Goal: Obtain resource: Obtain resource

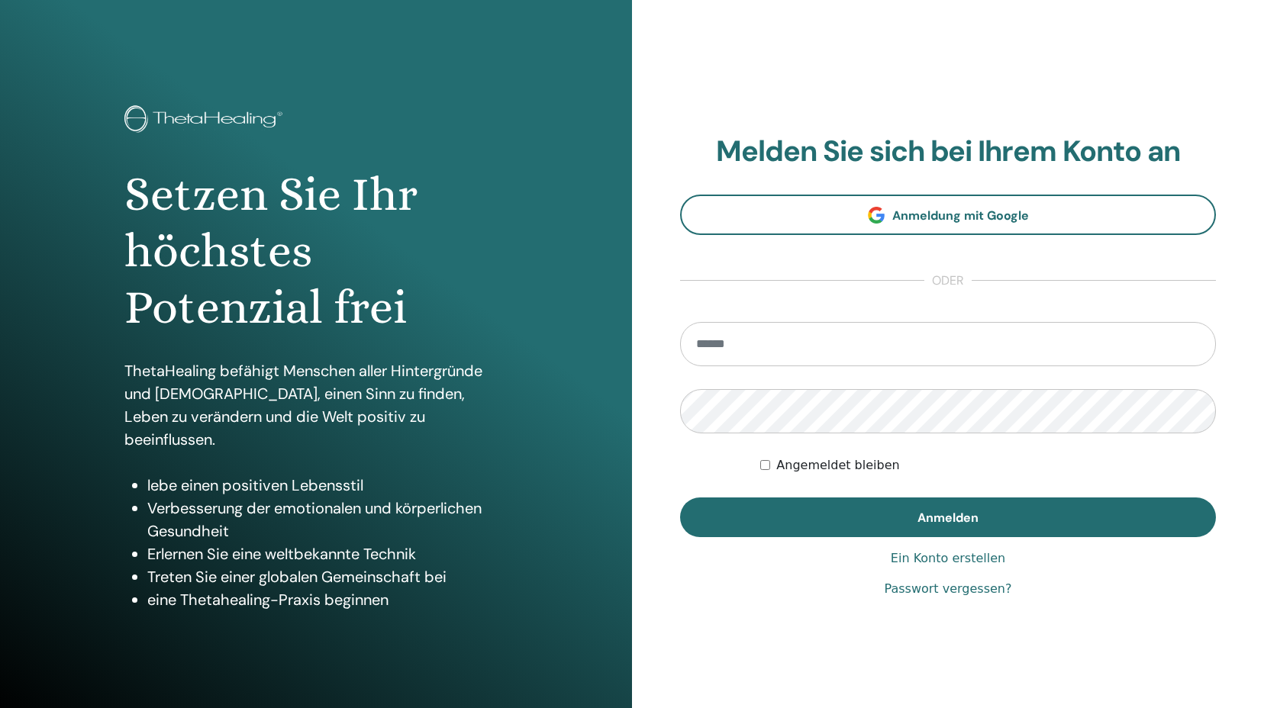
click at [869, 319] on section "Melden Sie sich bei Ihrem Konto an Anmeldung mit Google oder Angemeldet bleiben…" at bounding box center [948, 336] width 536 height 404
click at [869, 359] on input "email" at bounding box center [948, 344] width 536 height 44
type input "**********"
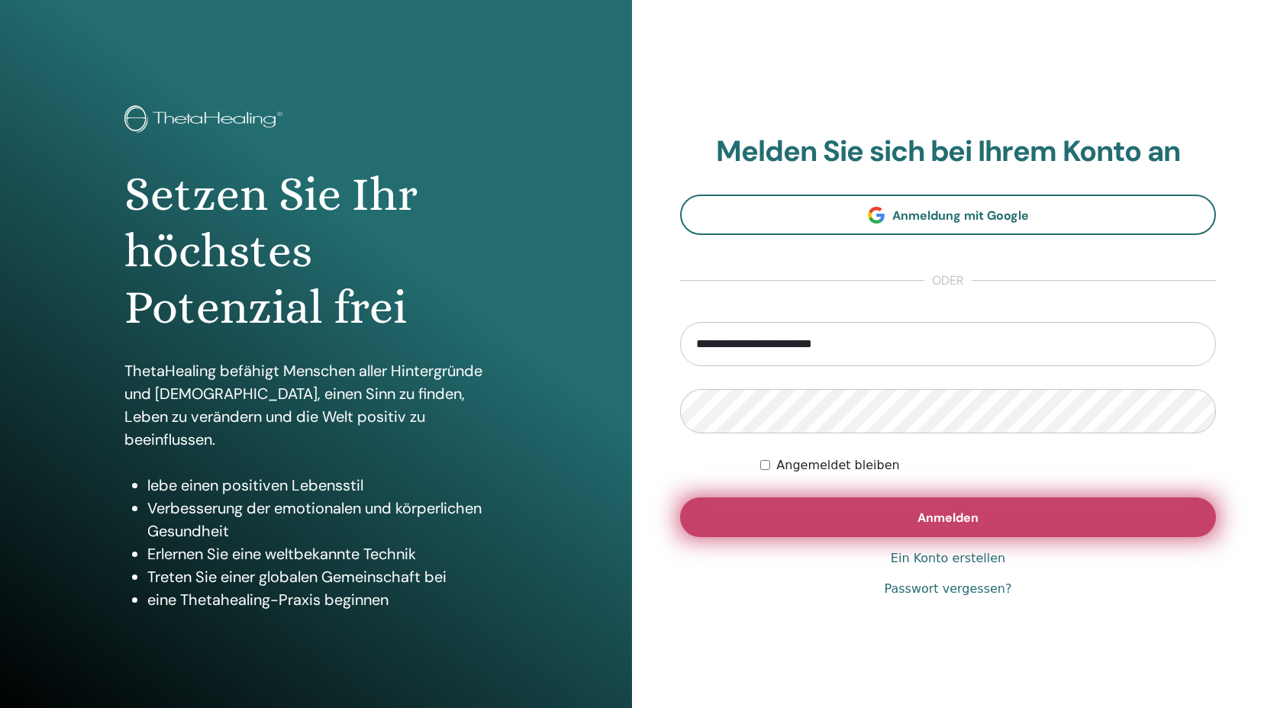
click at [946, 507] on button "Anmelden" at bounding box center [948, 518] width 536 height 40
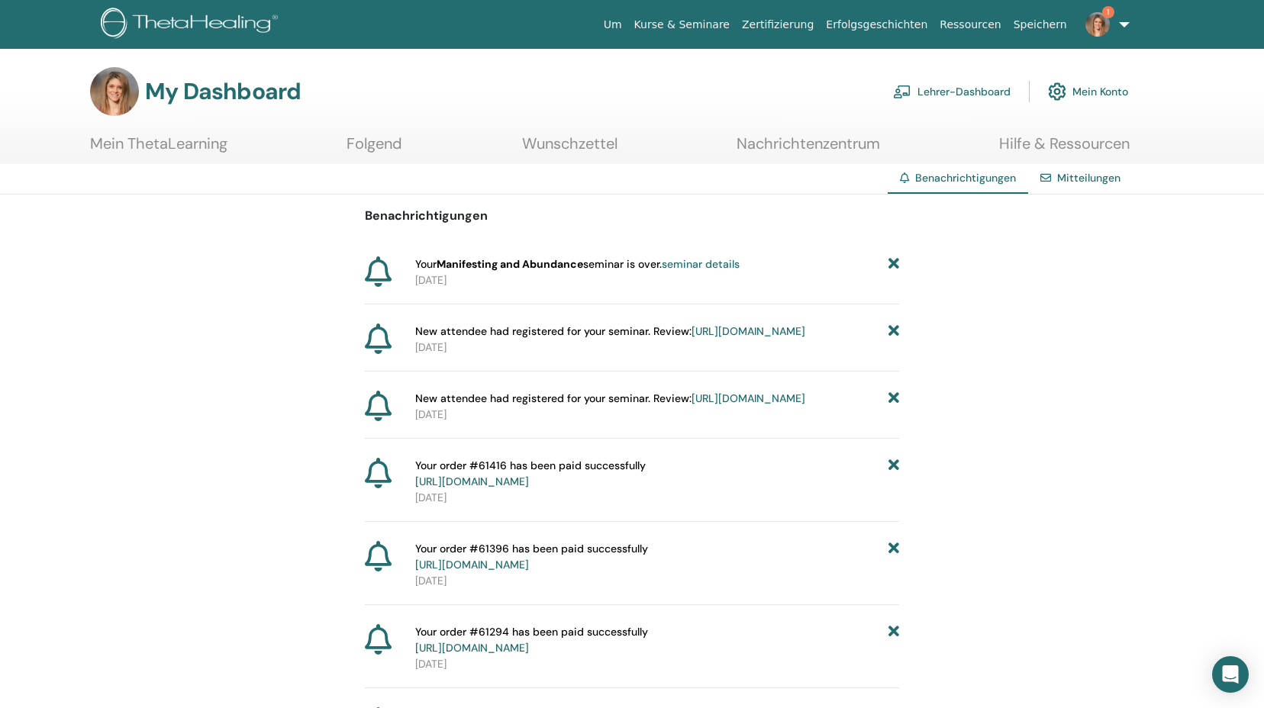
click at [898, 260] on icon at bounding box center [893, 264] width 11 height 16
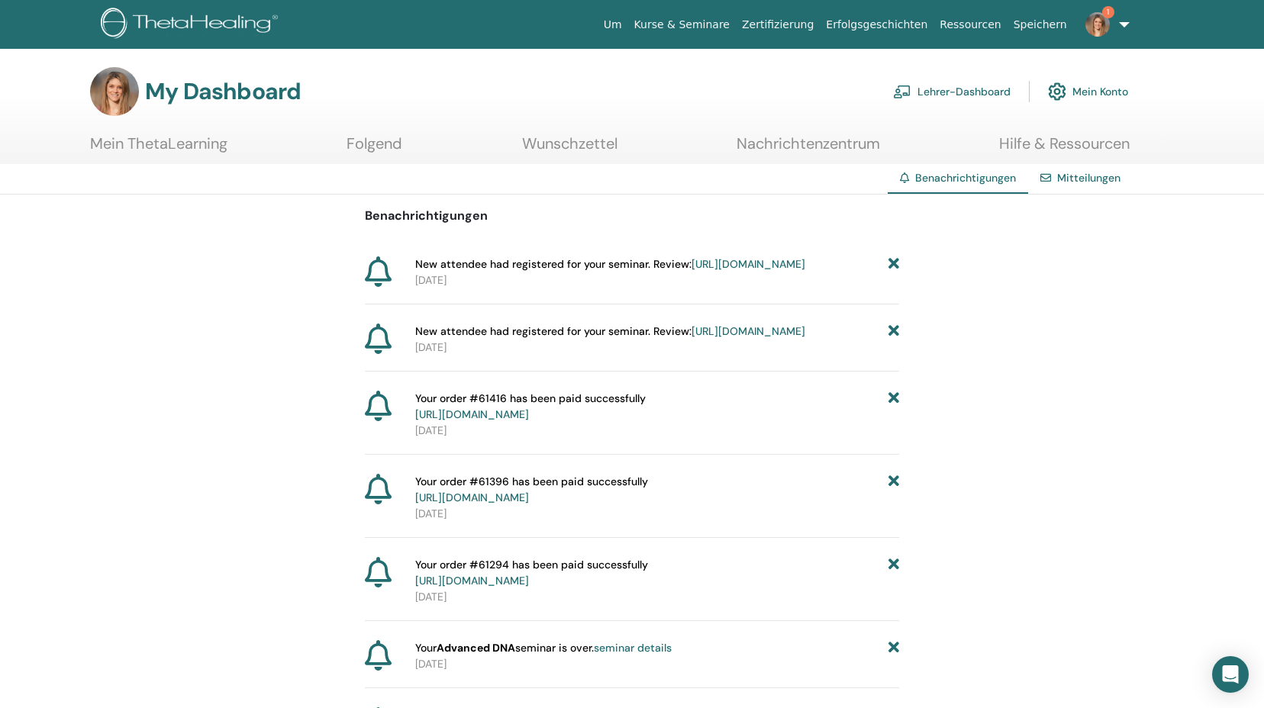
click at [897, 260] on icon at bounding box center [893, 264] width 11 height 16
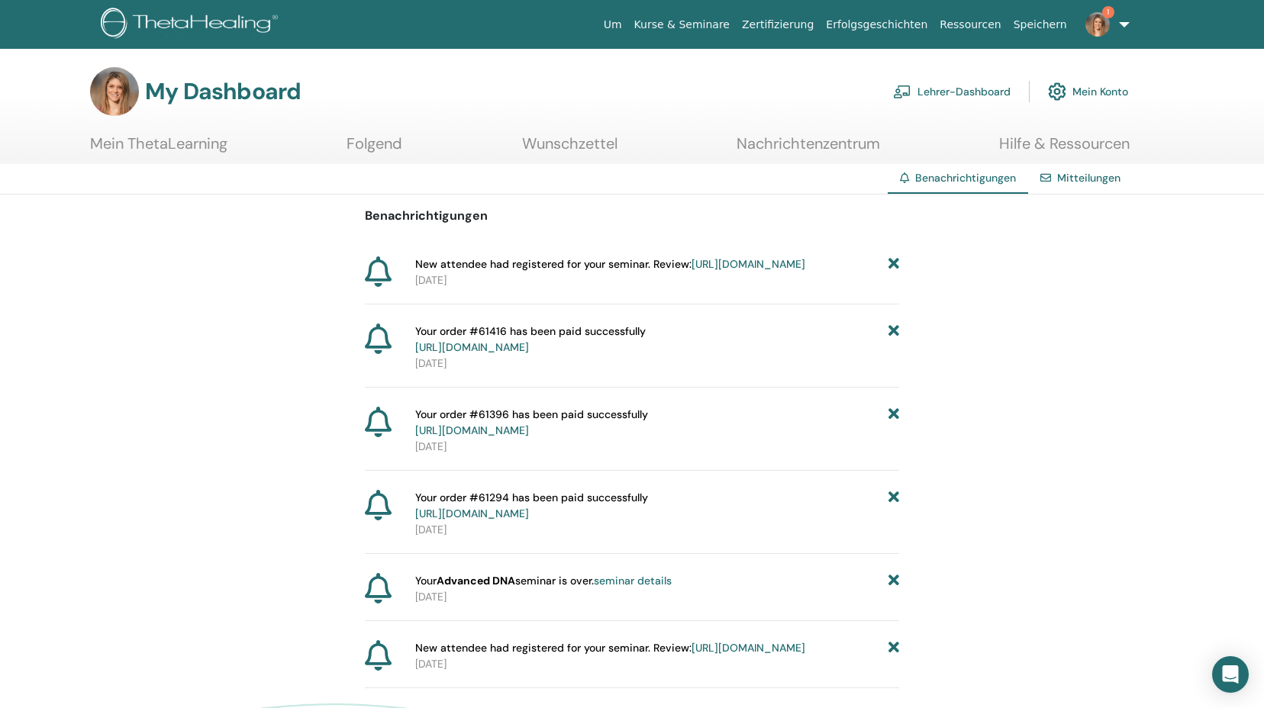
click at [897, 260] on icon at bounding box center [893, 264] width 11 height 16
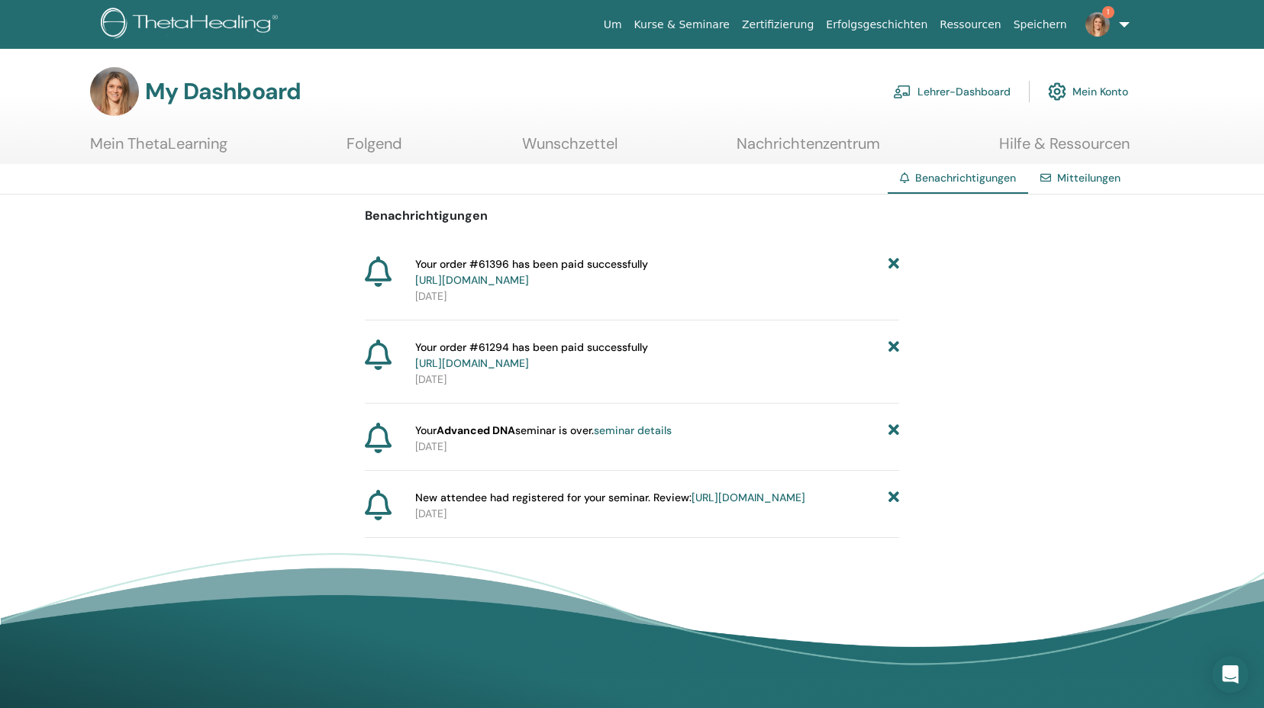
click at [897, 260] on icon at bounding box center [893, 272] width 11 height 32
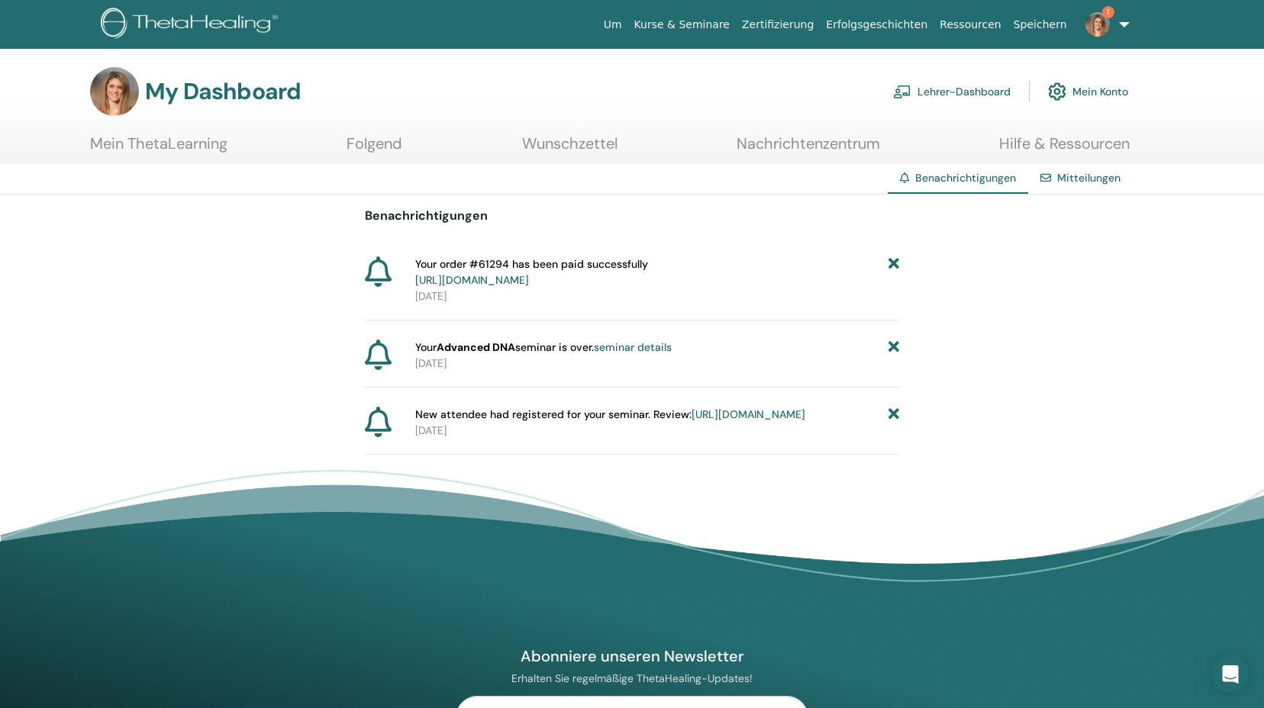
click at [897, 260] on icon at bounding box center [893, 272] width 11 height 32
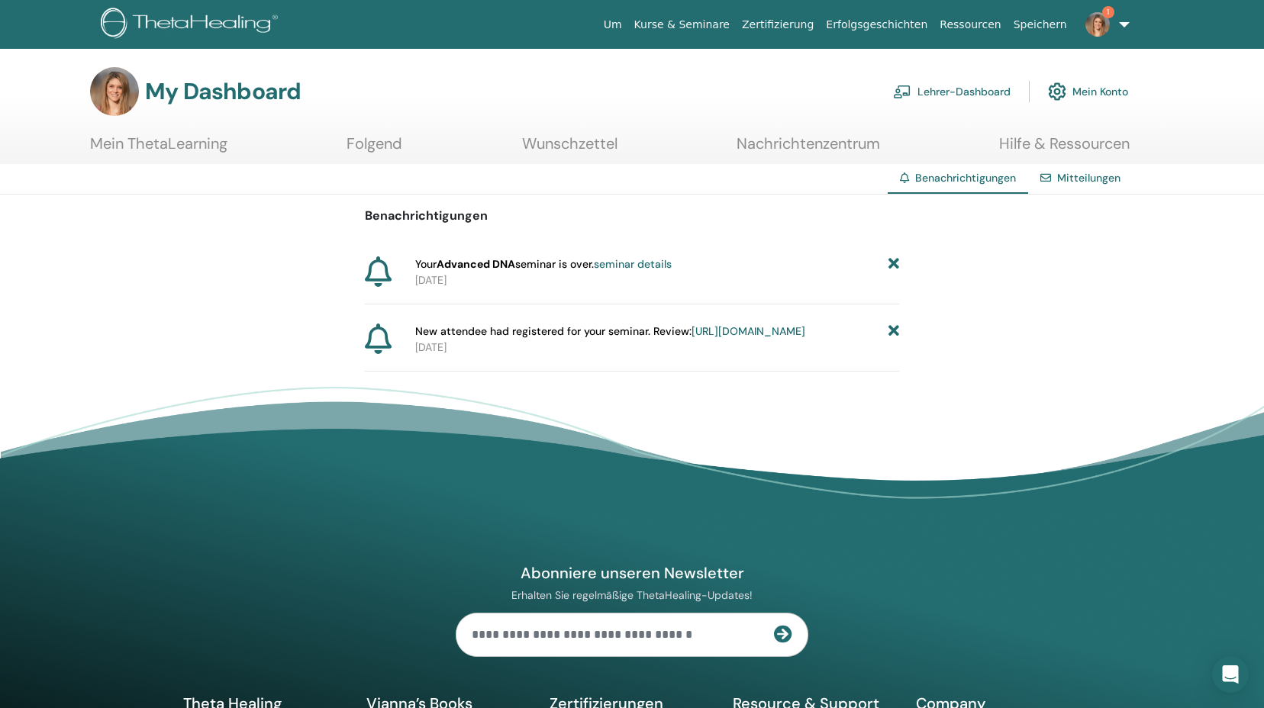
click at [897, 260] on icon at bounding box center [893, 264] width 11 height 16
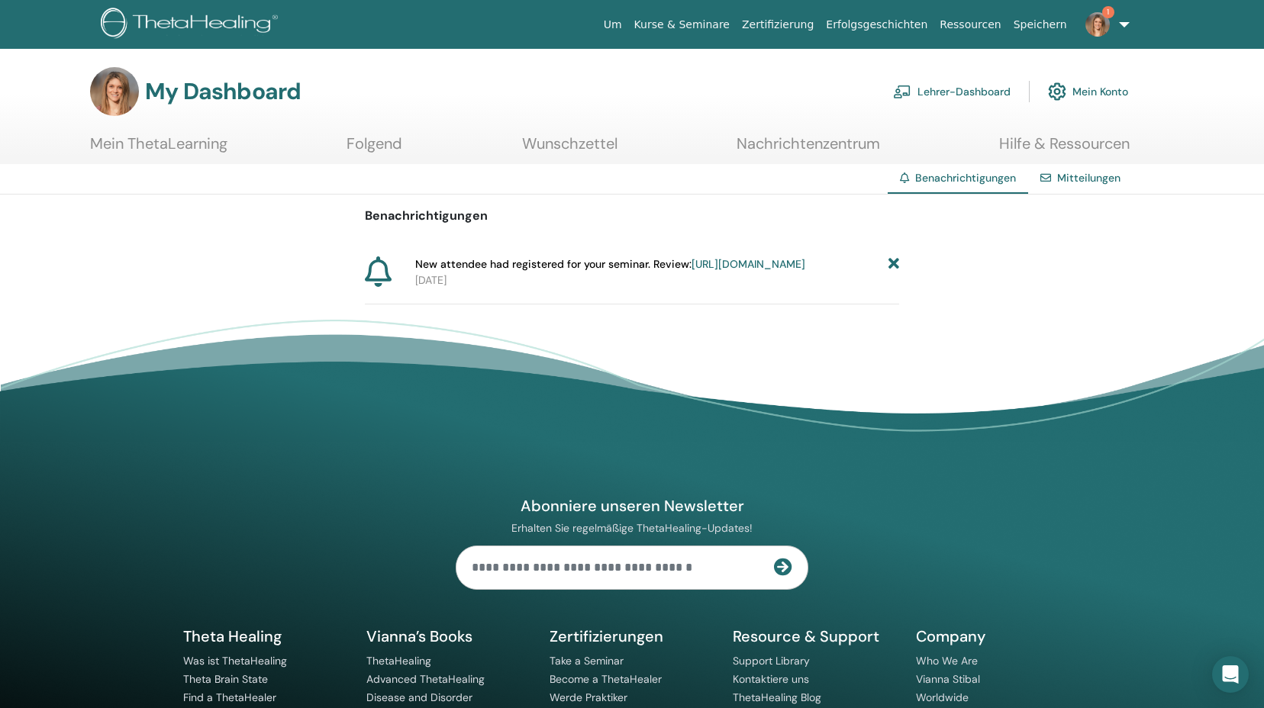
click at [897, 260] on icon at bounding box center [893, 264] width 11 height 16
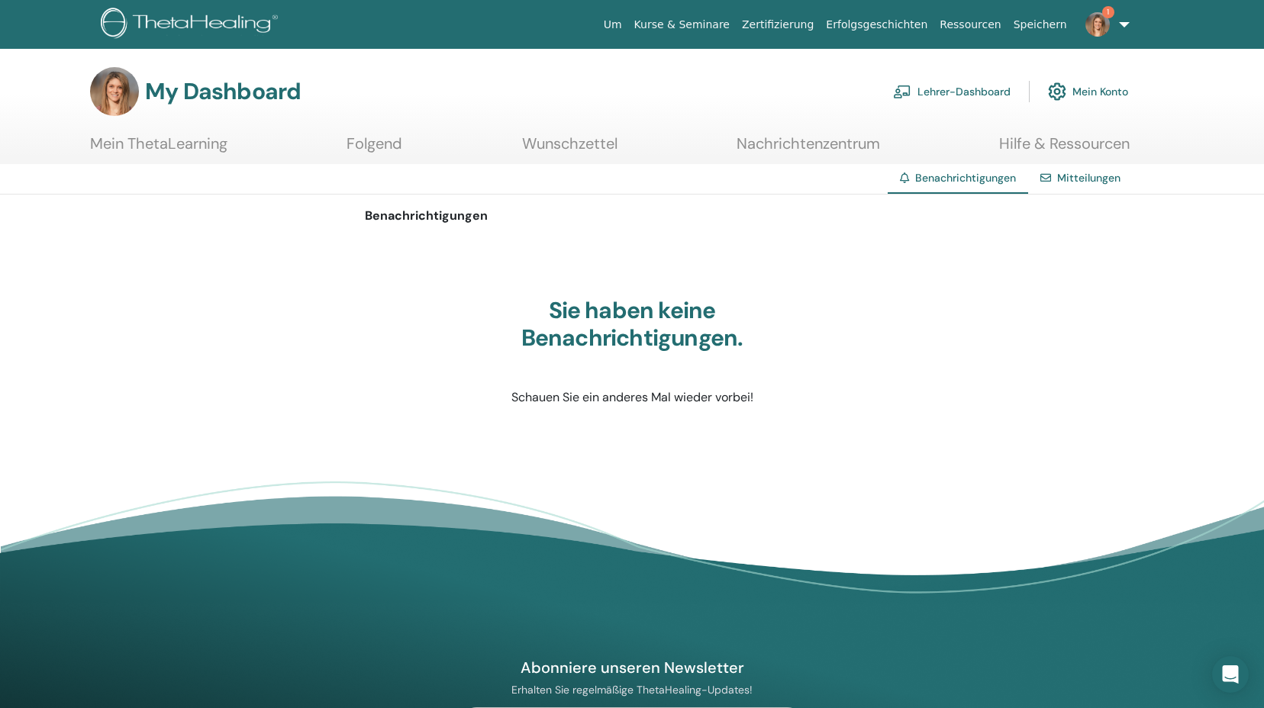
click at [946, 87] on link "Lehrer-Dashboard" at bounding box center [952, 92] width 118 height 34
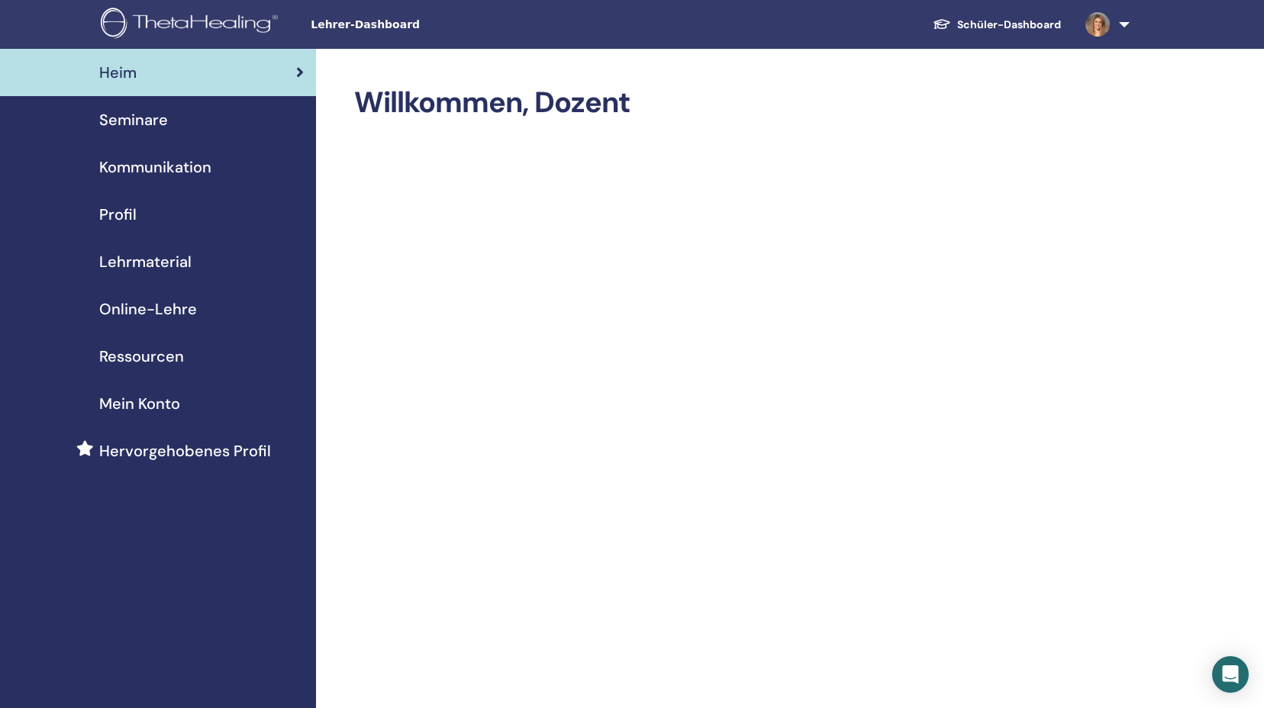
click at [154, 311] on span "Online-Lehre" at bounding box center [148, 309] width 98 height 23
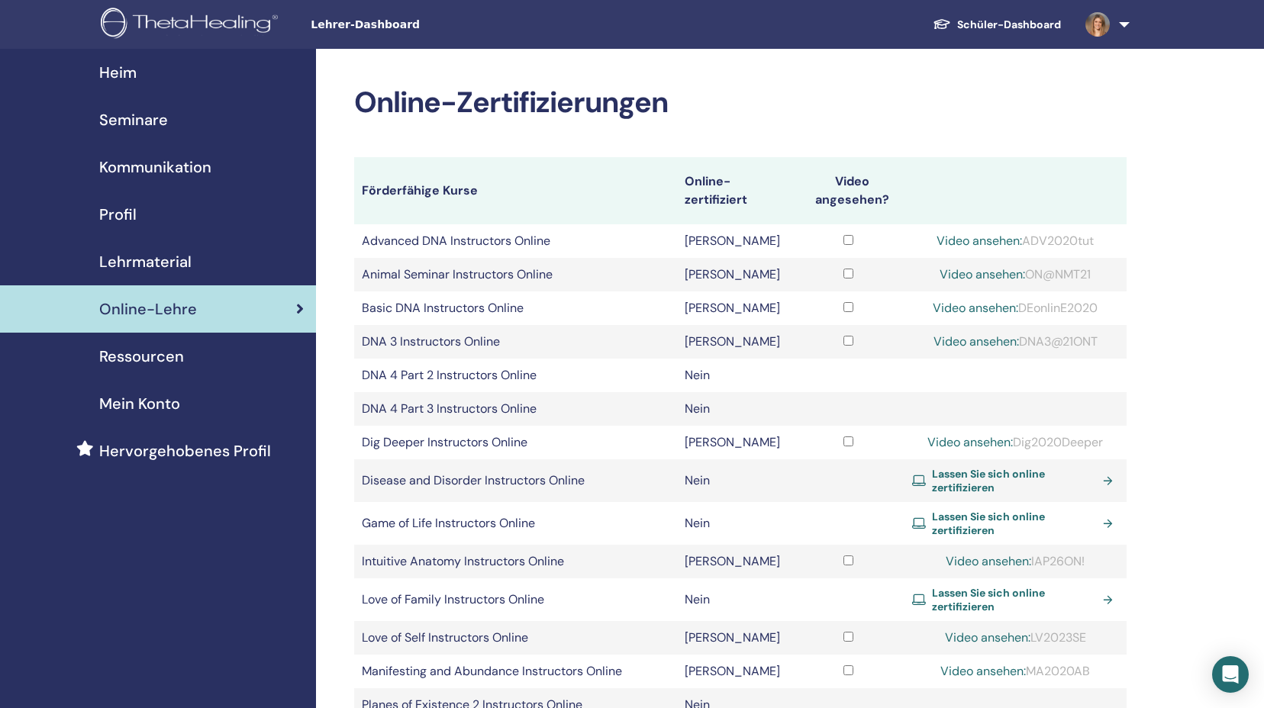
click at [160, 343] on link "Ressourcen" at bounding box center [158, 356] width 316 height 47
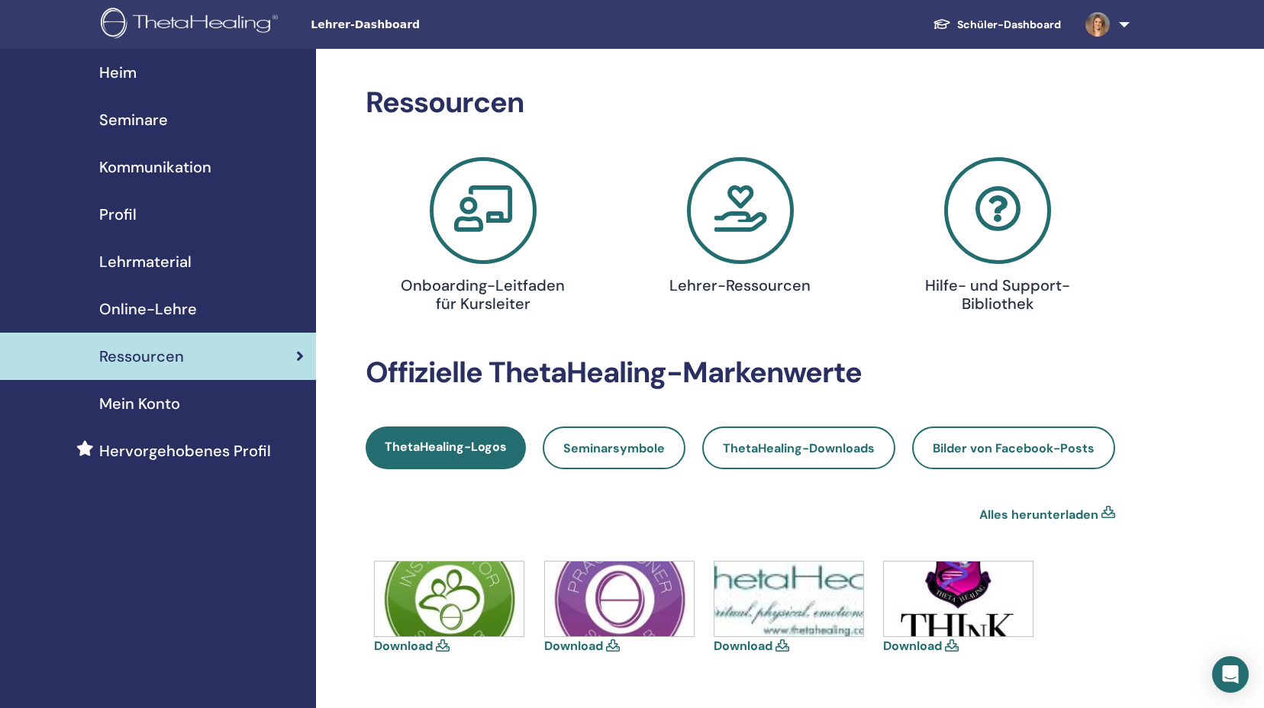
click at [149, 313] on span "Online-Lehre" at bounding box center [148, 309] width 98 height 23
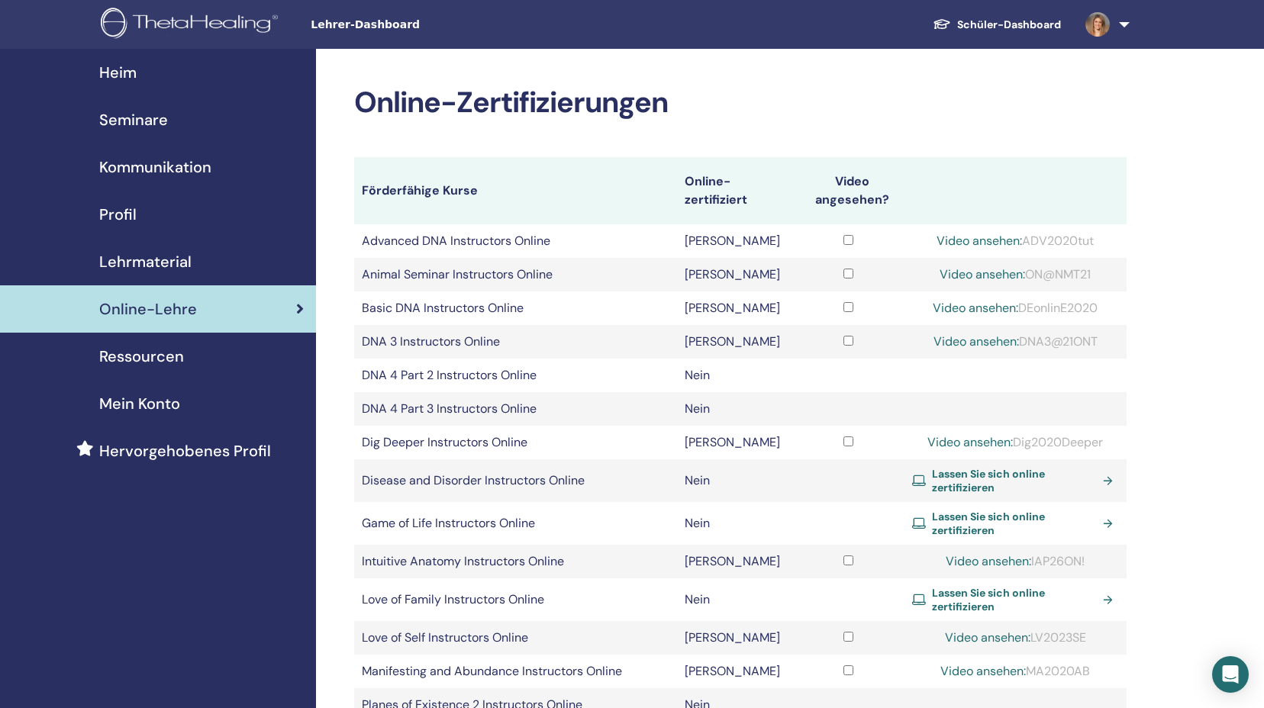
click at [163, 265] on span "Lehrmaterial" at bounding box center [145, 261] width 92 height 23
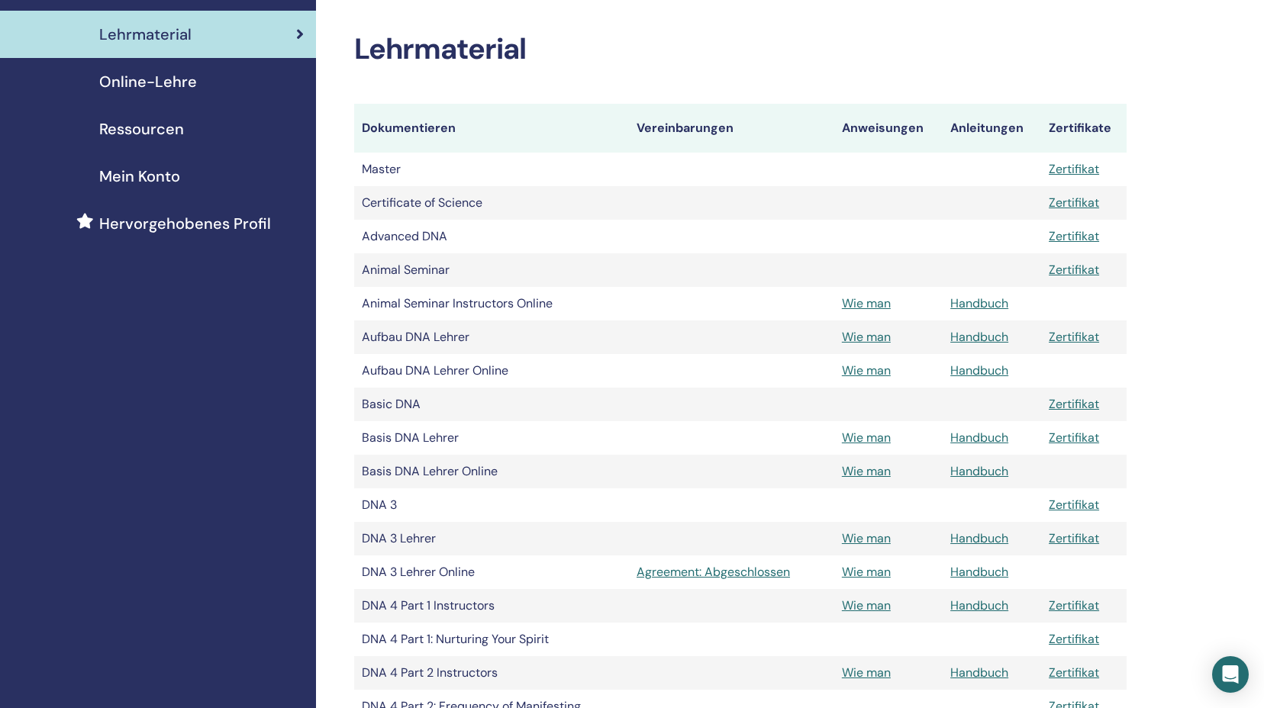
scroll to position [229, 0]
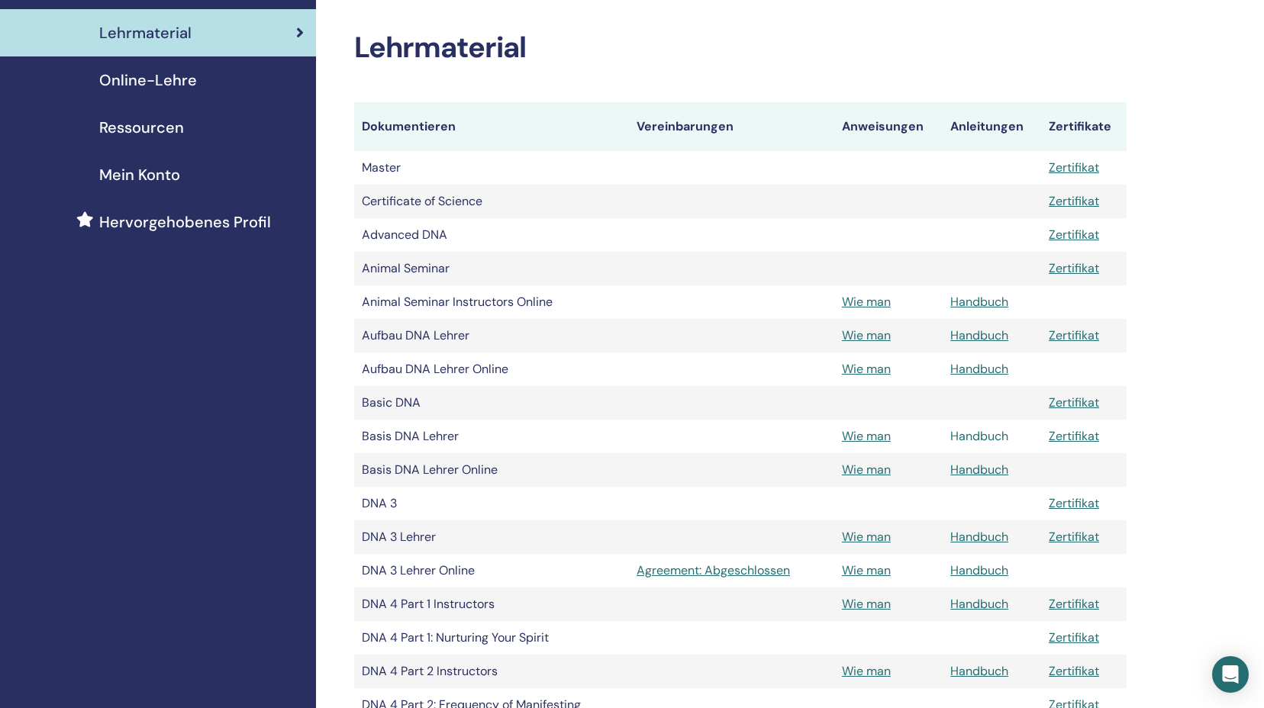
click at [974, 440] on link "Handbuch" at bounding box center [979, 436] width 58 height 16
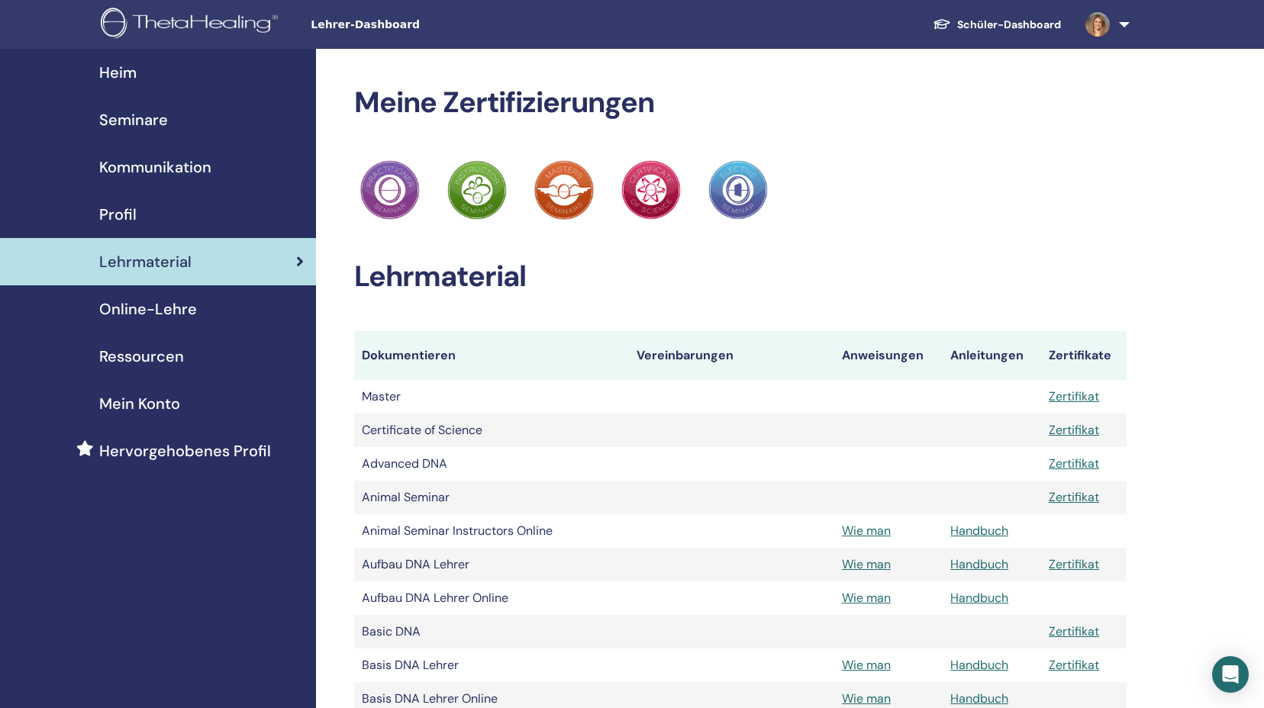
scroll to position [229, 0]
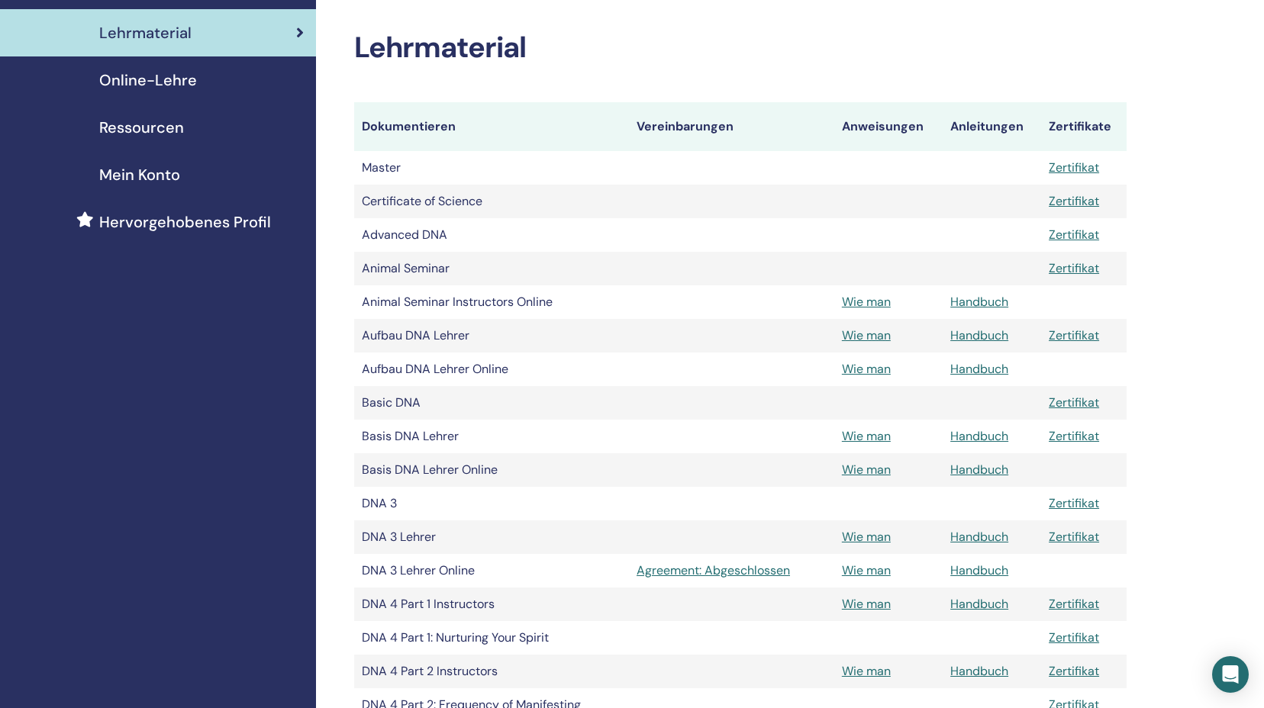
click at [983, 337] on link "Handbuch" at bounding box center [979, 335] width 58 height 16
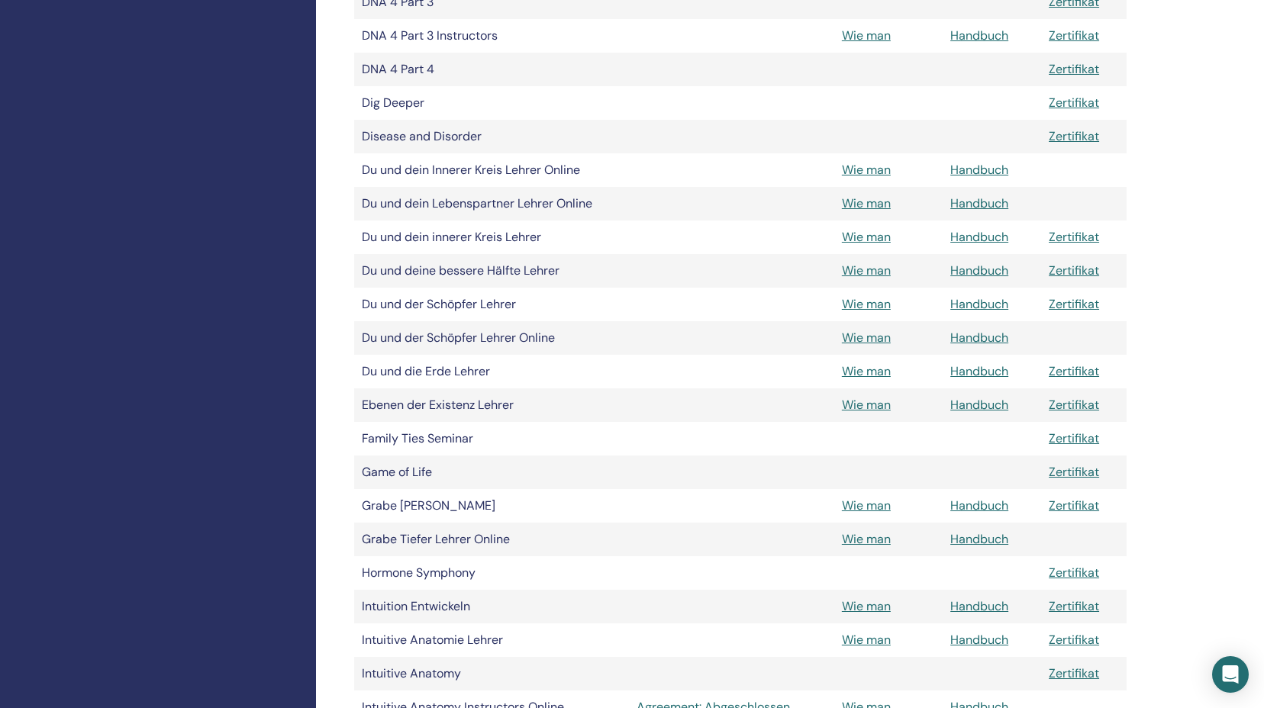
scroll to position [992, 0]
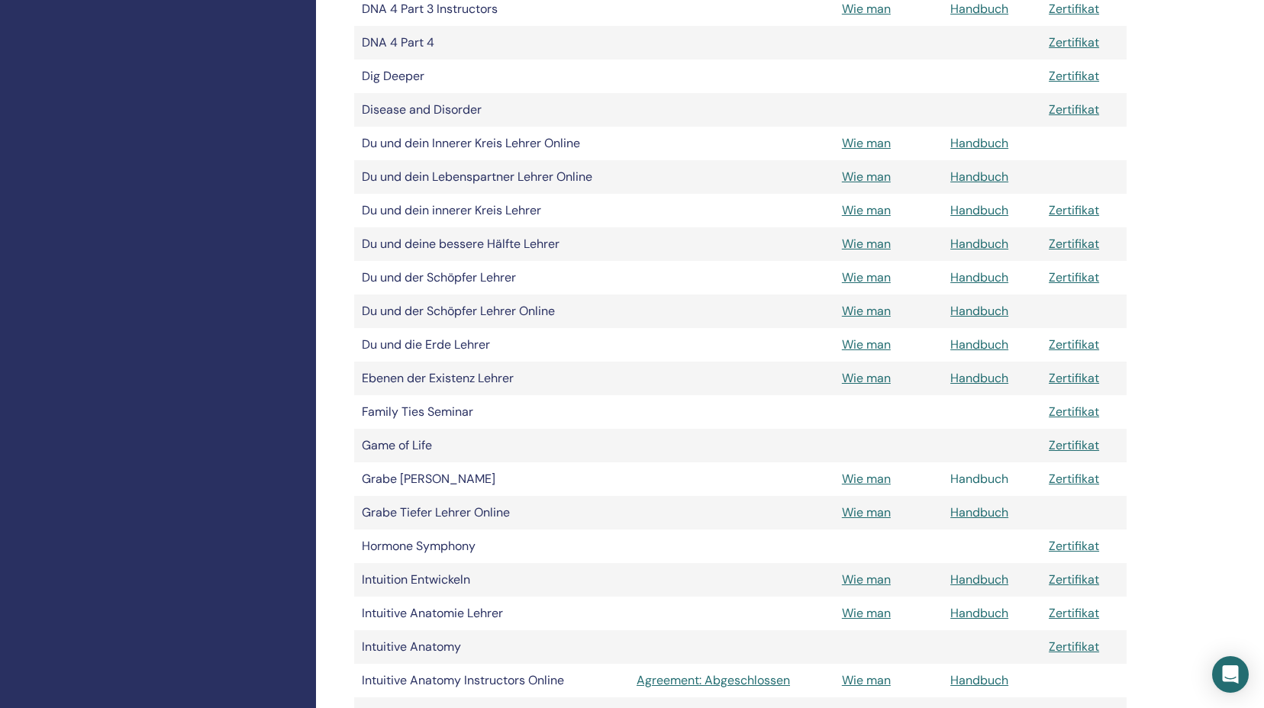
click at [989, 478] on link "Handbuch" at bounding box center [979, 479] width 58 height 16
